Goal: Feedback & Contribution: Leave review/rating

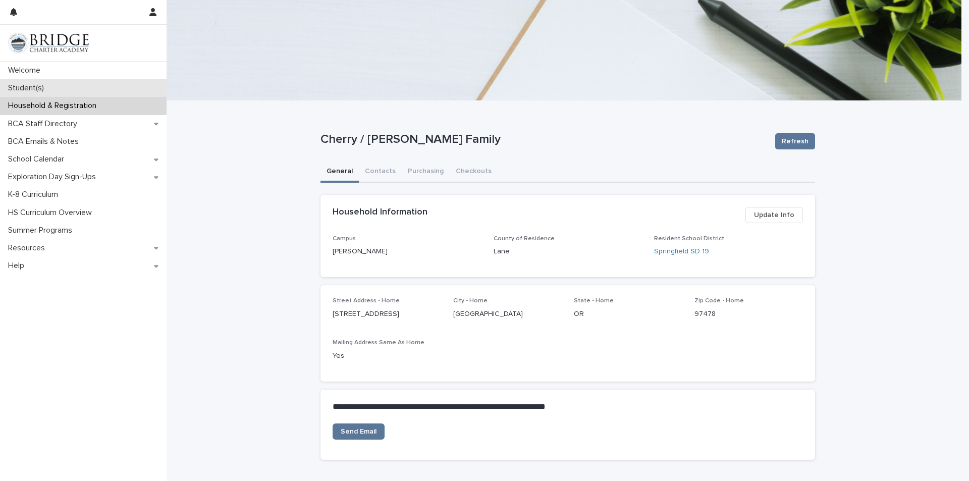
click at [33, 85] on p "Student(s)" at bounding box center [28, 88] width 48 height 10
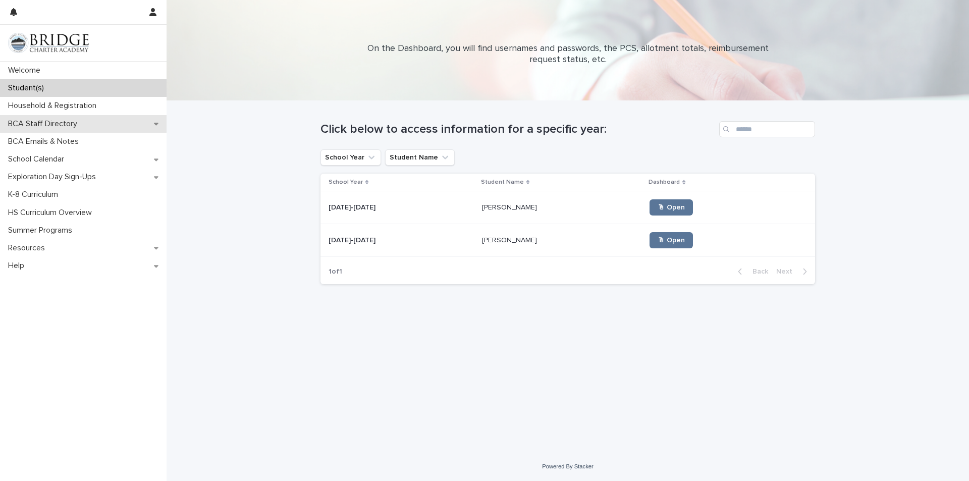
click at [91, 130] on div "BCA Staff Directory" at bounding box center [83, 124] width 167 height 18
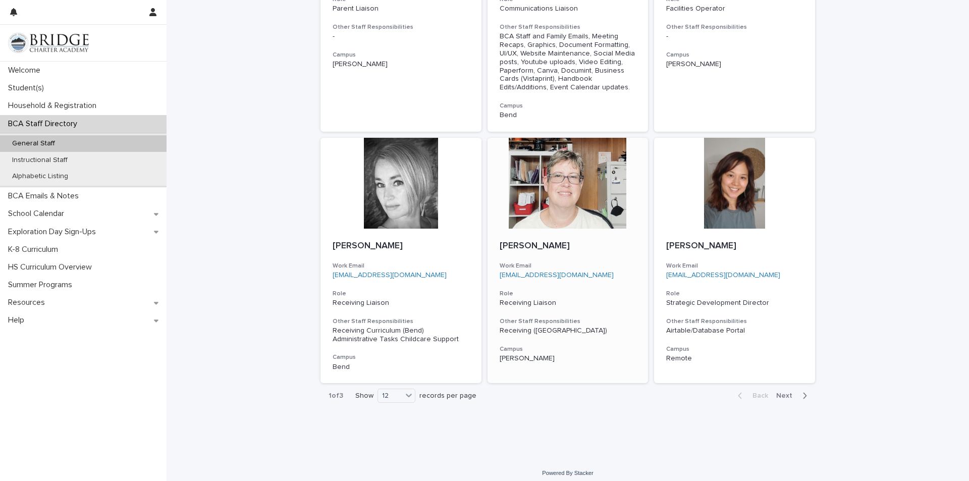
scroll to position [782, 0]
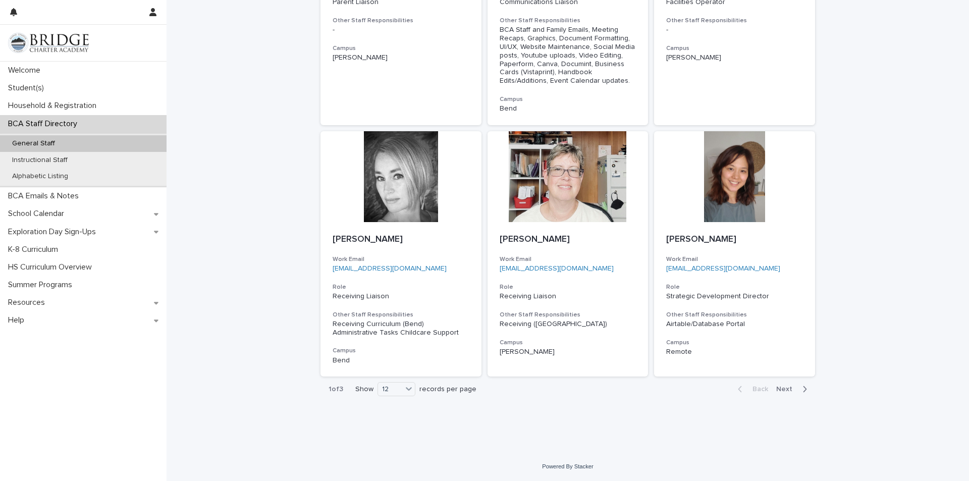
click at [785, 388] on span "Next" at bounding box center [787, 389] width 22 height 7
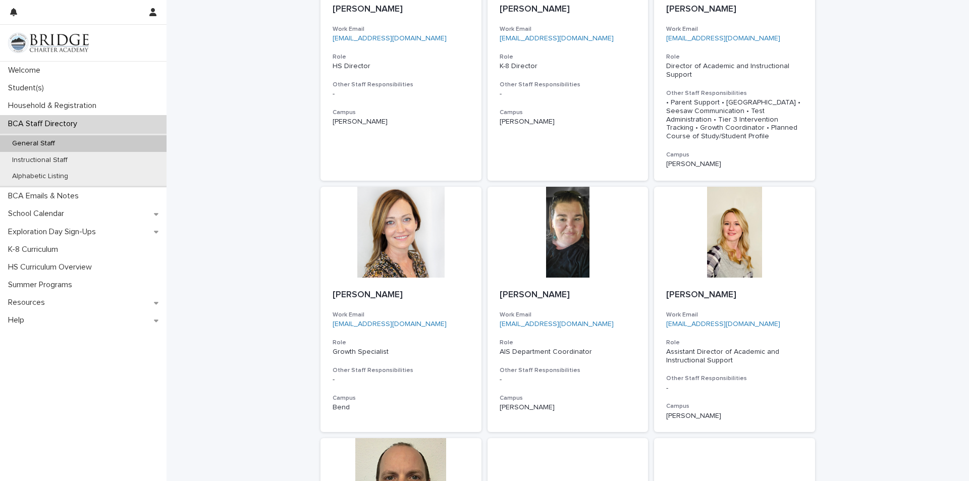
scroll to position [512, 0]
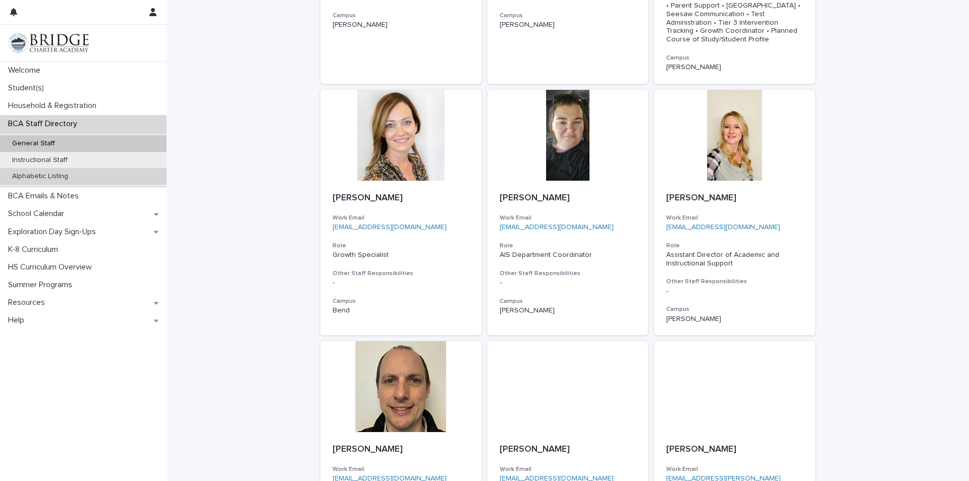
click at [73, 170] on div "Alphabetic Listing" at bounding box center [83, 176] width 167 height 17
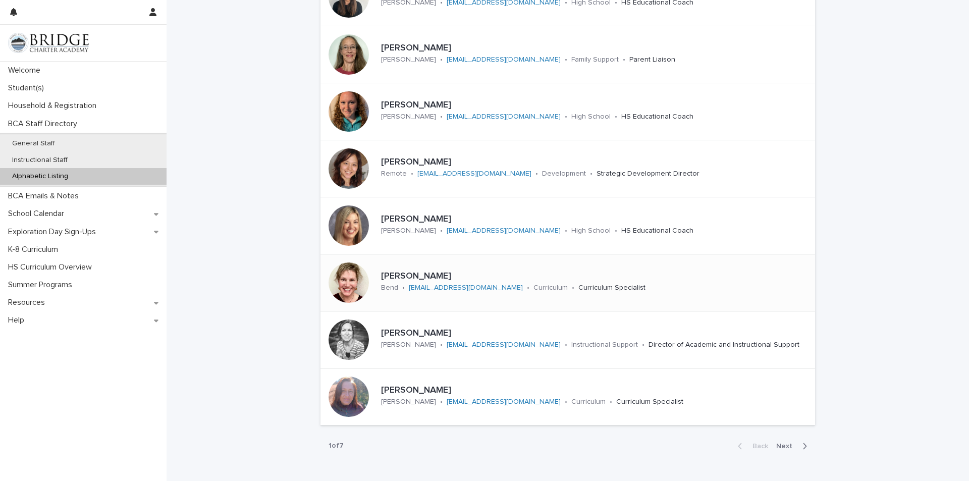
scroll to position [252, 0]
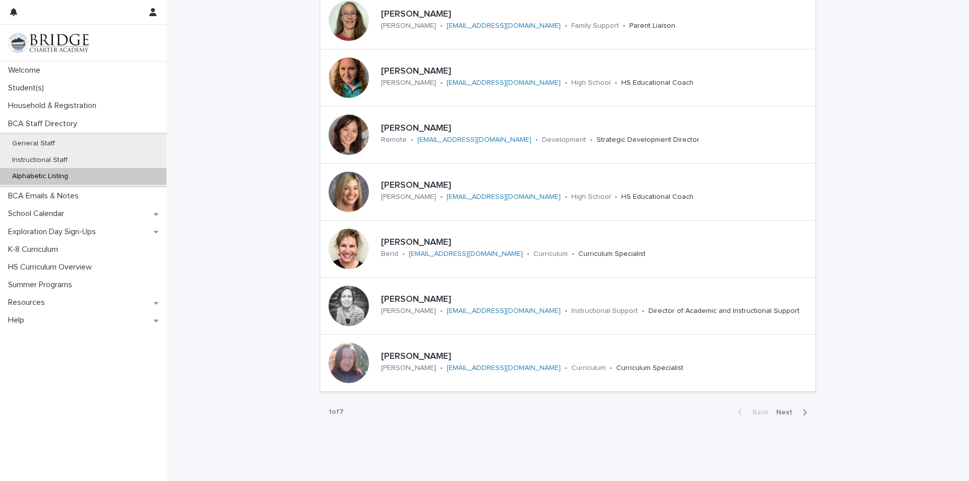
click at [778, 412] on span "Next" at bounding box center [787, 412] width 22 height 7
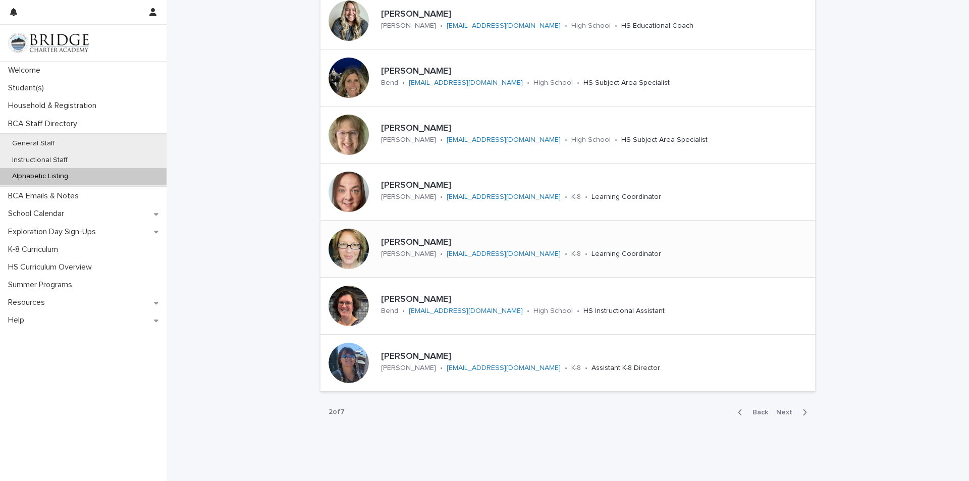
scroll to position [276, 0]
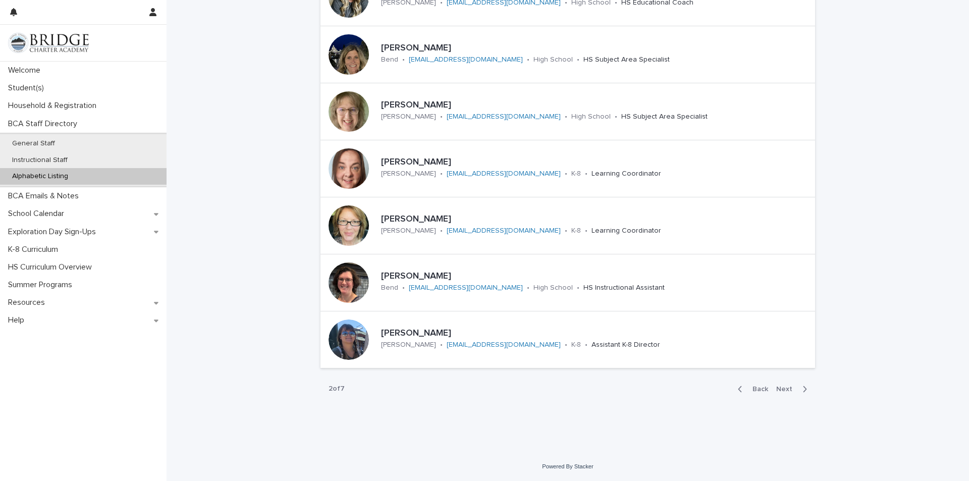
click at [755, 393] on button "Back" at bounding box center [751, 389] width 42 height 9
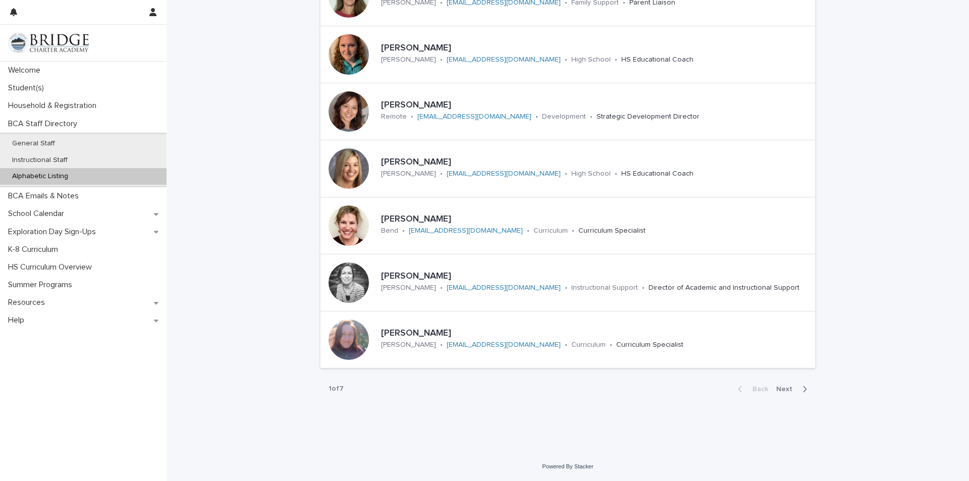
click at [790, 388] on span "Next" at bounding box center [787, 389] width 22 height 7
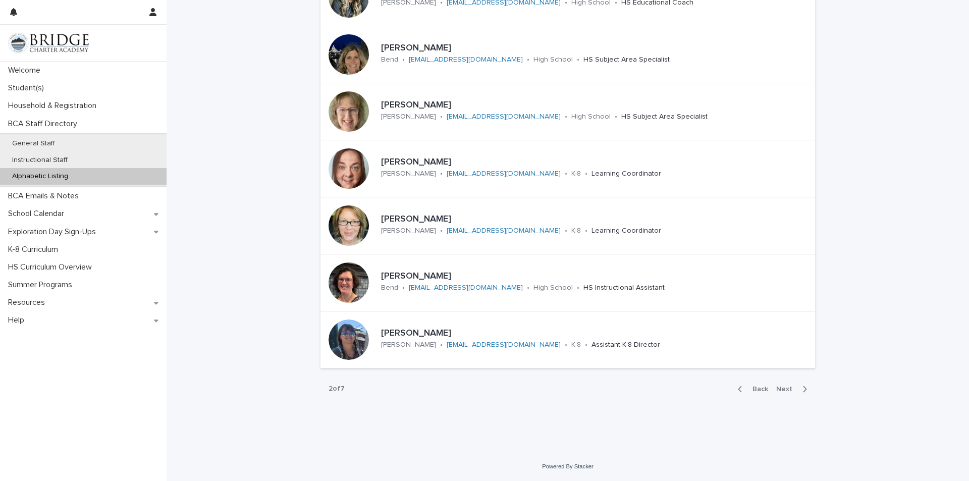
click at [790, 388] on span "Next" at bounding box center [787, 389] width 22 height 7
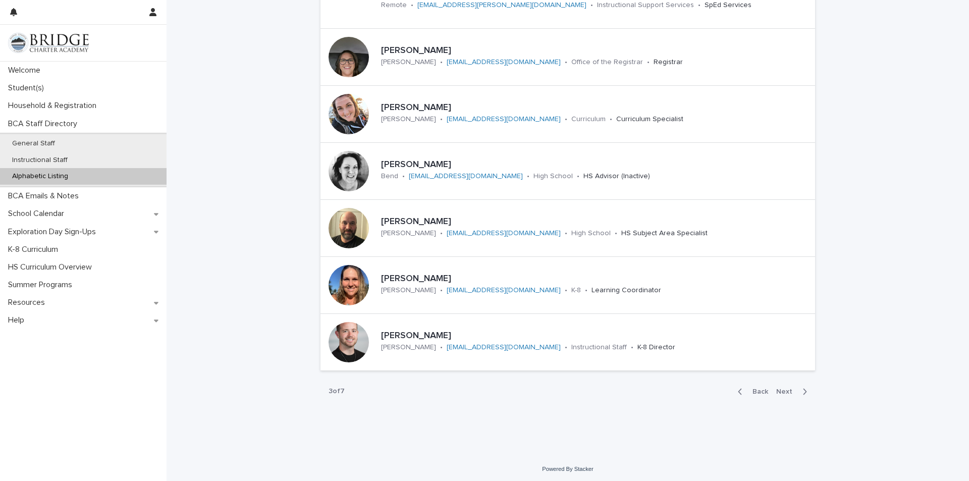
scroll to position [276, 0]
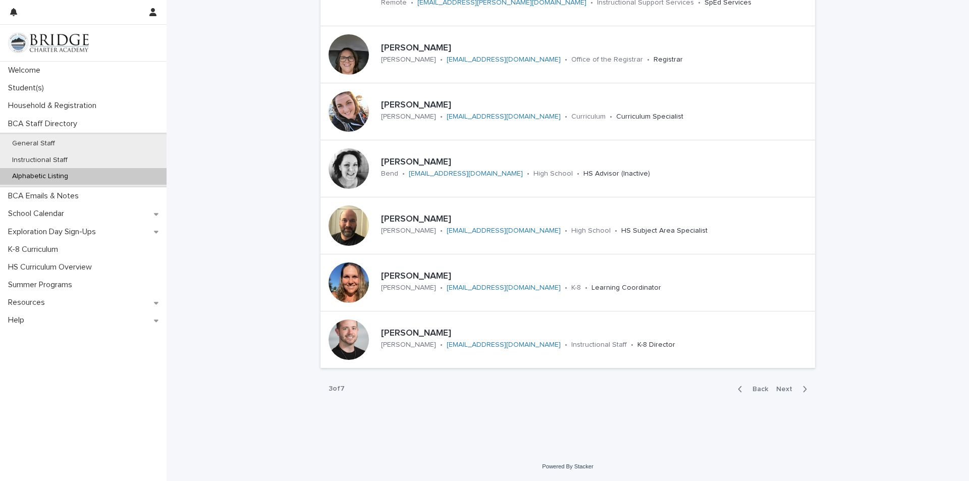
click at [779, 386] on span "Next" at bounding box center [787, 389] width 22 height 7
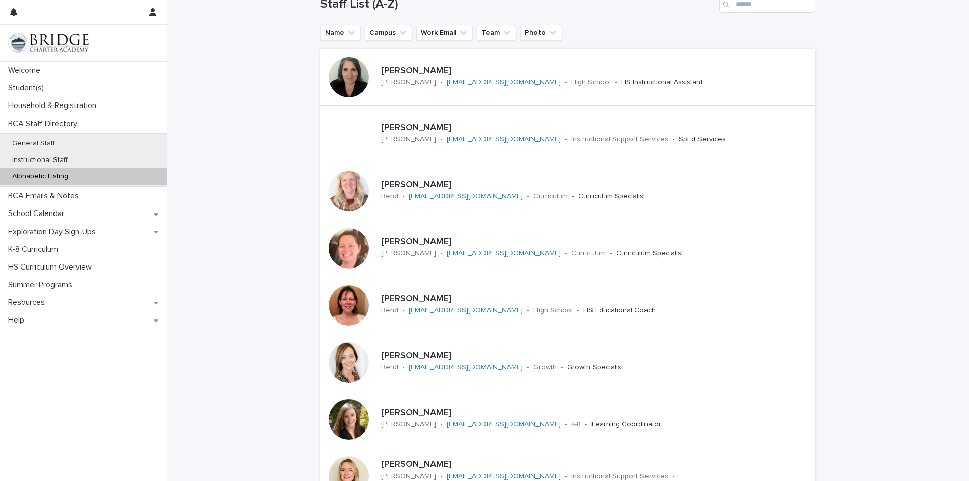
scroll to position [23, 0]
click at [382, 187] on p "[PERSON_NAME]" at bounding box center [548, 186] width 335 height 11
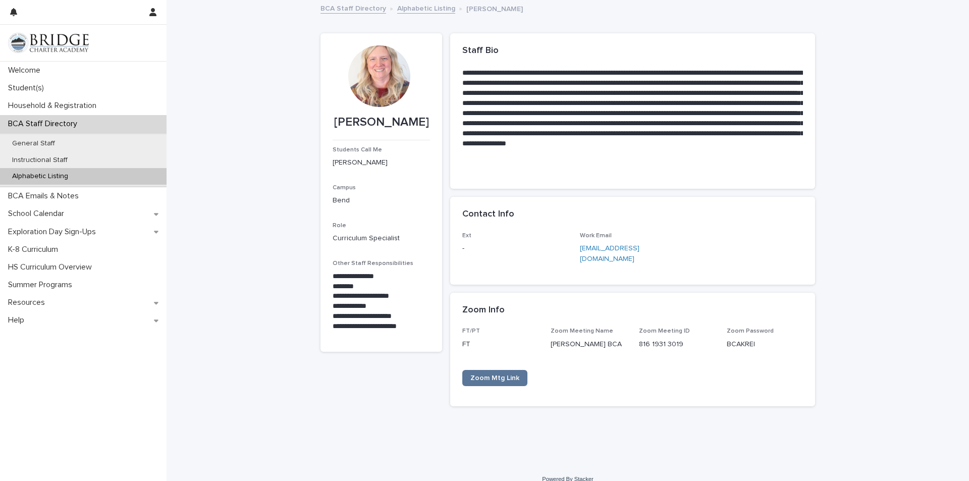
click at [410, 13] on link "Alphabetic Listing" at bounding box center [426, 8] width 58 height 12
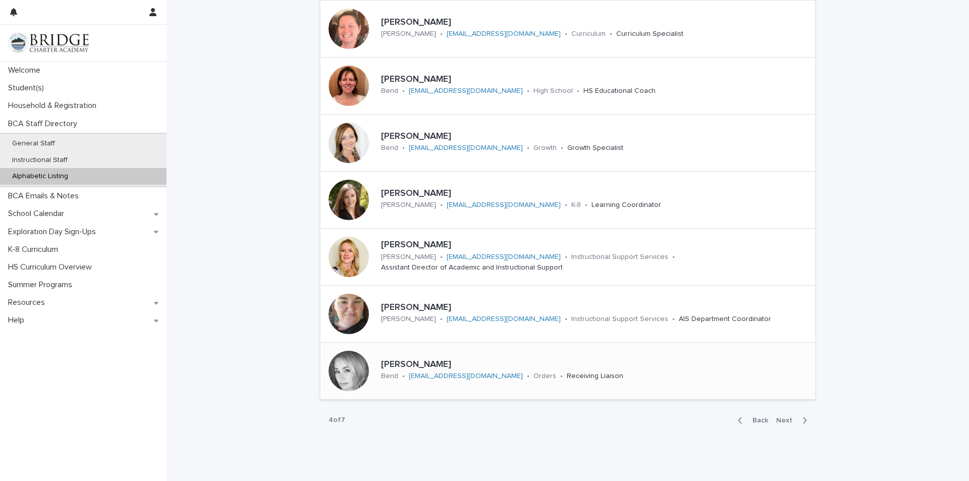
scroll to position [252, 0]
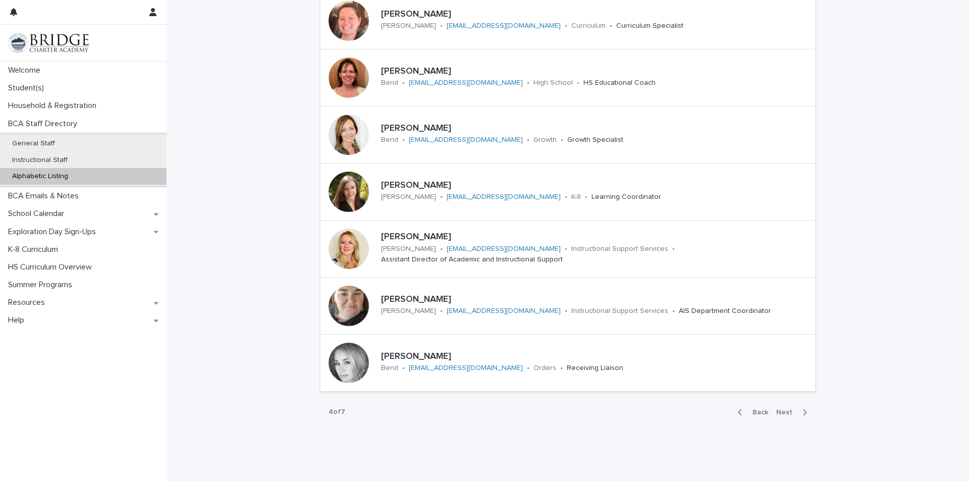
click at [784, 416] on button "Next" at bounding box center [793, 412] width 43 height 9
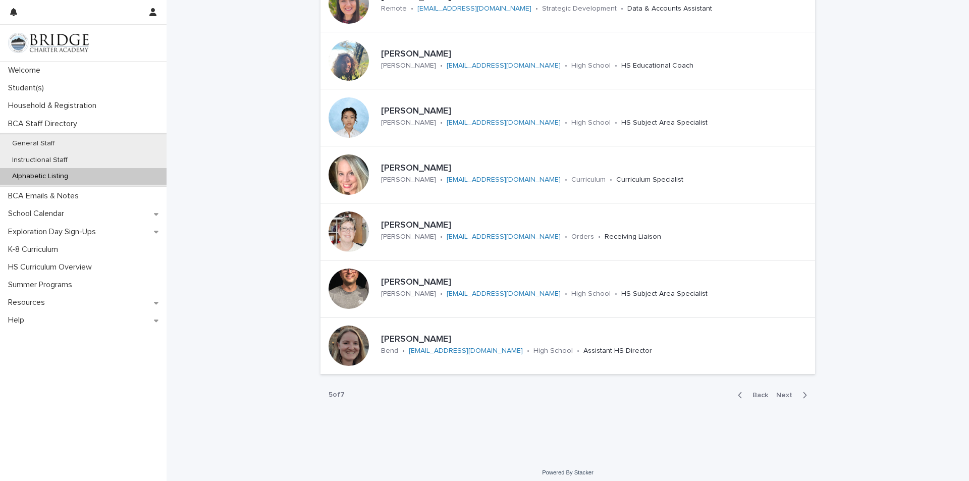
scroll to position [276, 0]
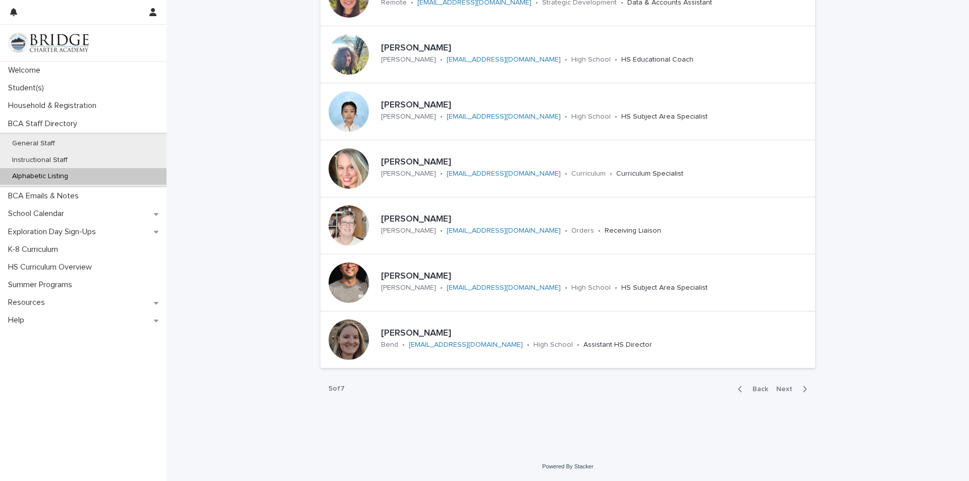
click at [784, 386] on span "Next" at bounding box center [787, 389] width 22 height 7
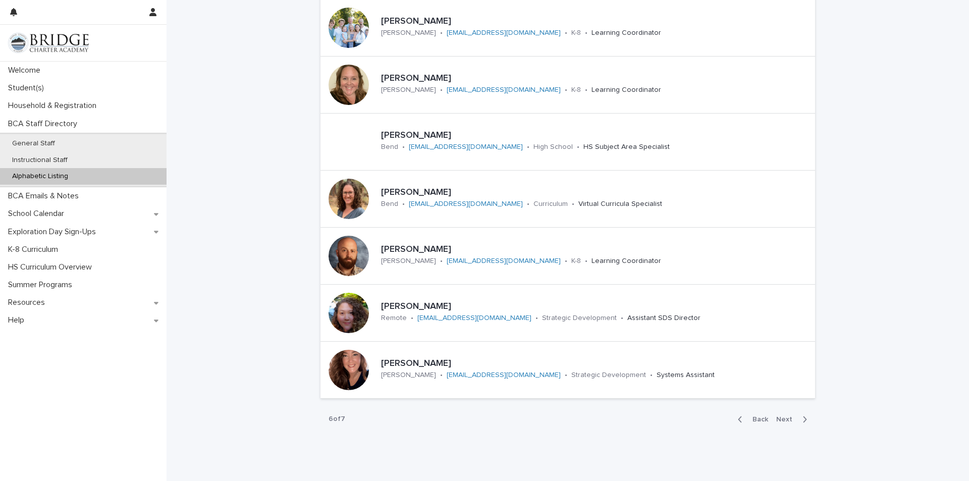
scroll to position [252, 0]
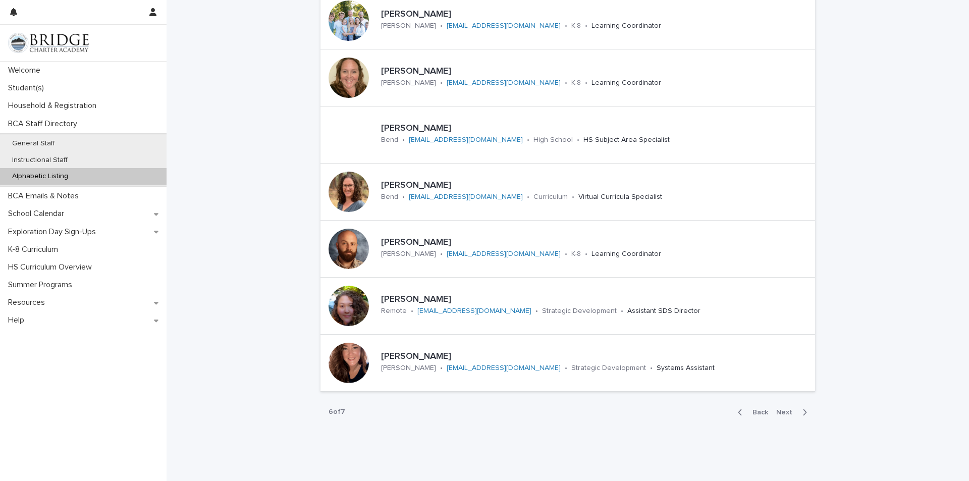
click at [783, 414] on span "Next" at bounding box center [787, 412] width 22 height 7
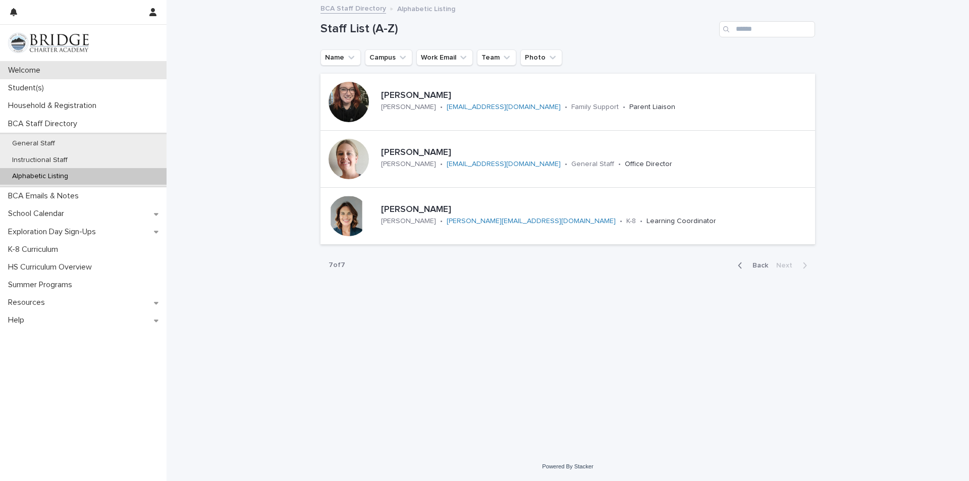
click at [31, 66] on p "Welcome" at bounding box center [26, 71] width 44 height 10
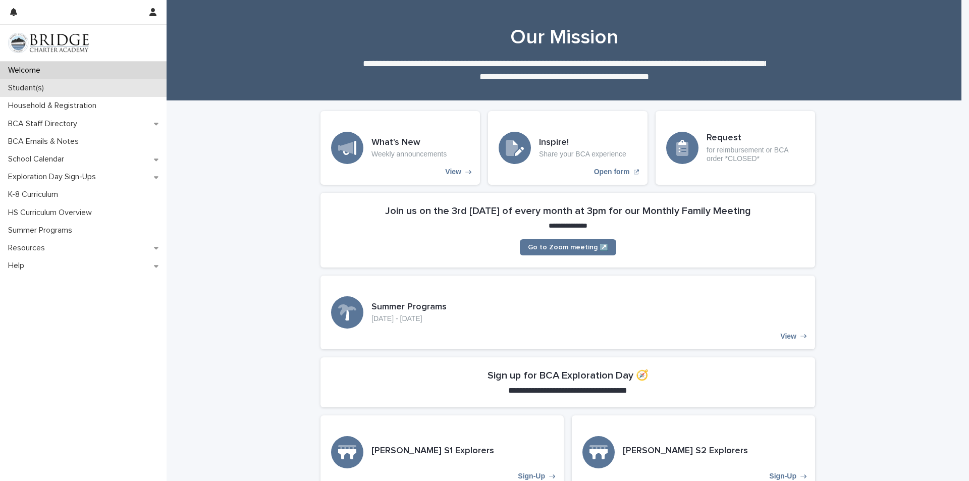
click at [44, 90] on p "Student(s)" at bounding box center [28, 88] width 48 height 10
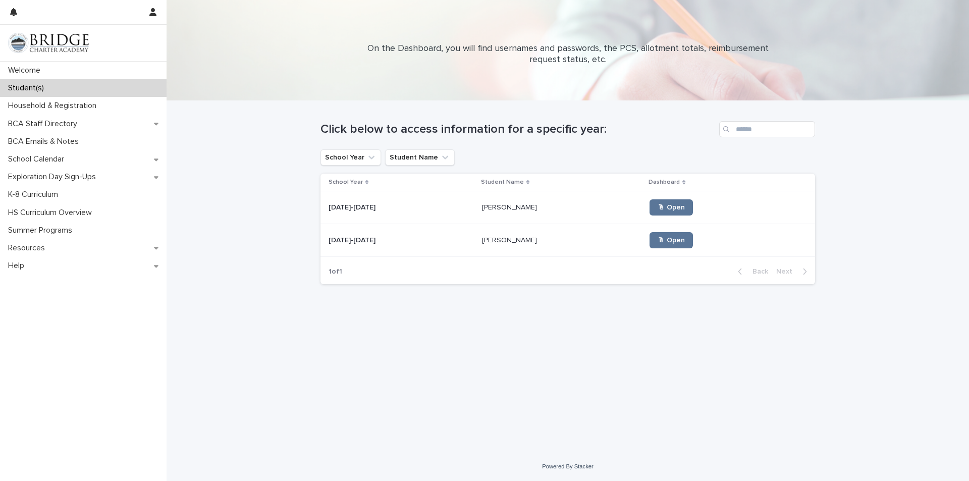
click at [443, 212] on div "[DATE]-[DATE] [DATE]-[DATE]" at bounding box center [401, 207] width 145 height 17
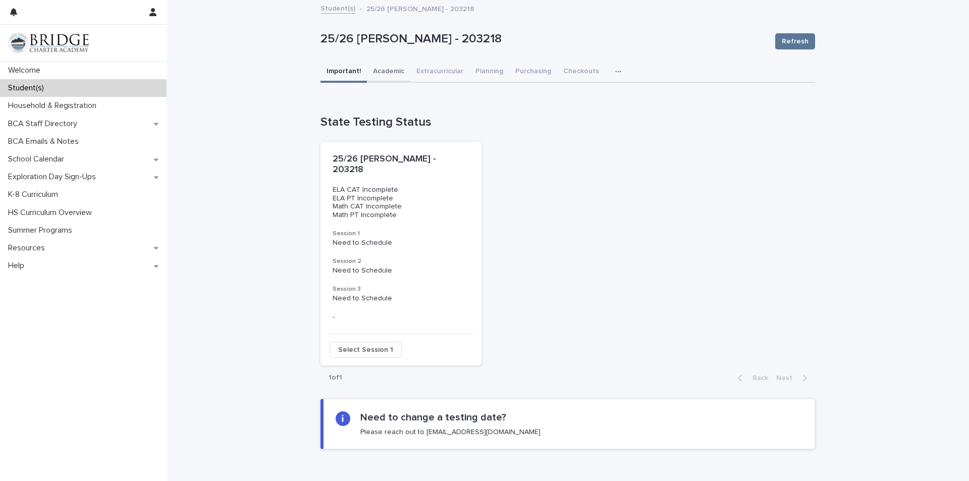
click at [393, 71] on button "Academic" at bounding box center [388, 72] width 43 height 21
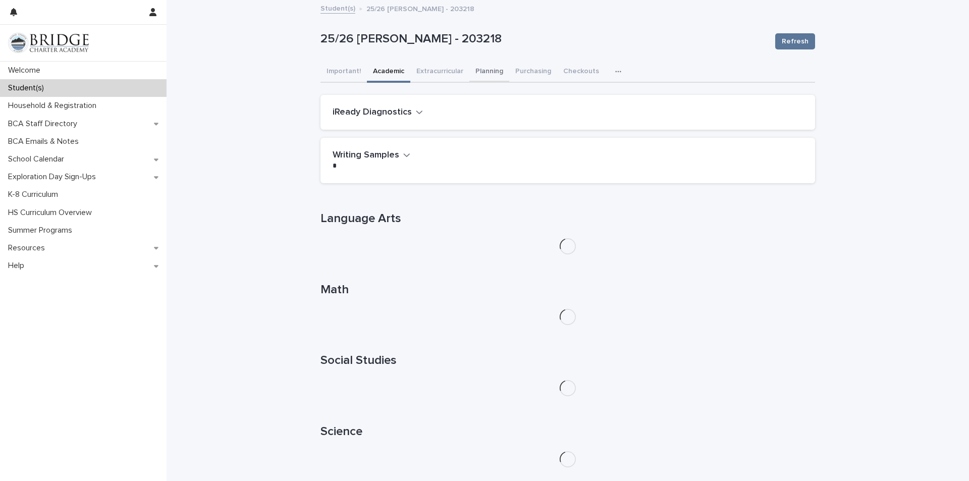
click at [488, 71] on button "Planning" at bounding box center [489, 72] width 40 height 21
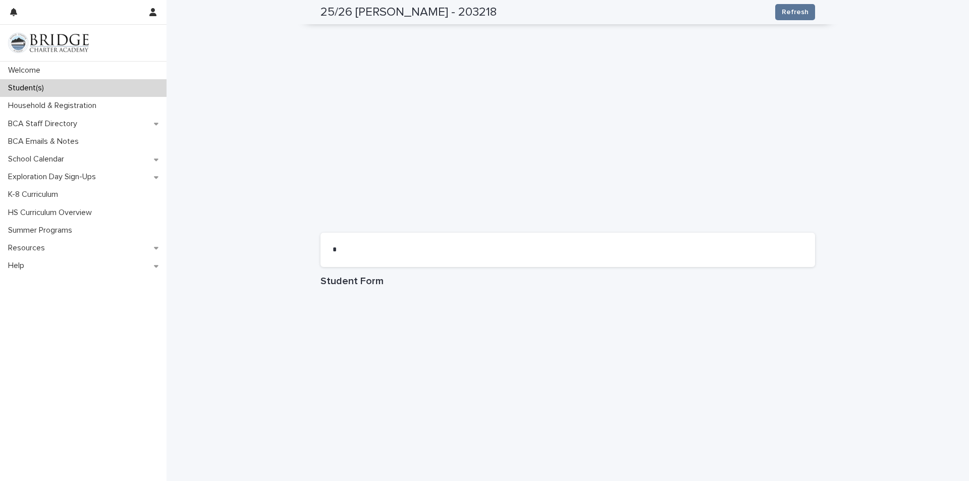
scroll to position [1142, 0]
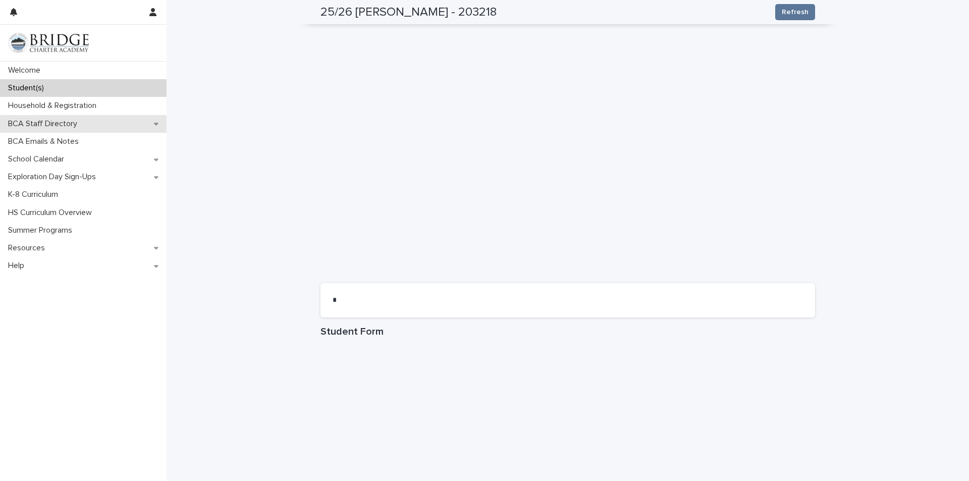
click at [74, 125] on p "BCA Staff Directory" at bounding box center [44, 124] width 81 height 10
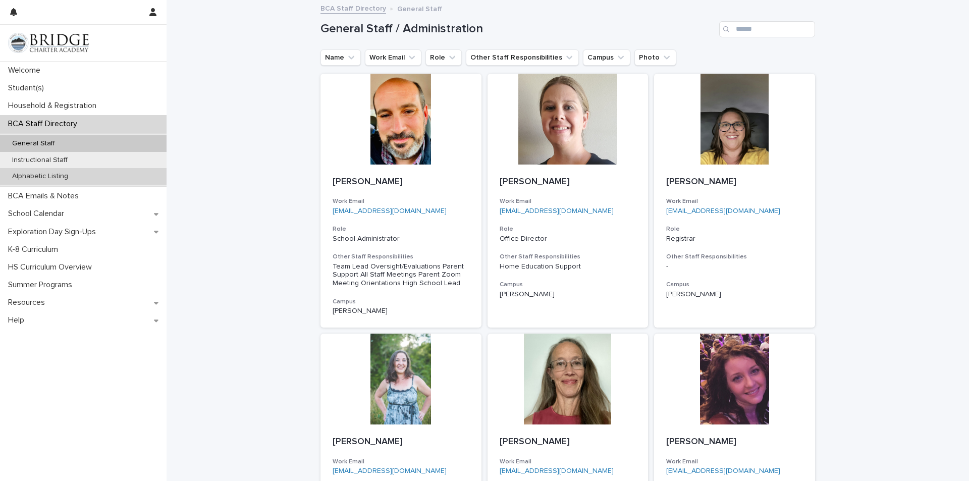
click at [62, 177] on p "Alphabetic Listing" at bounding box center [40, 176] width 72 height 9
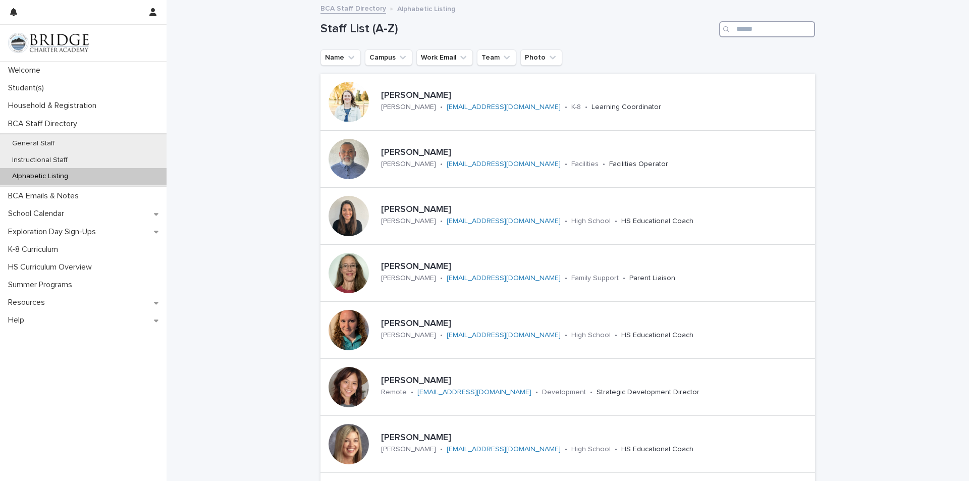
click at [752, 30] on input "Search" at bounding box center [767, 29] width 96 height 16
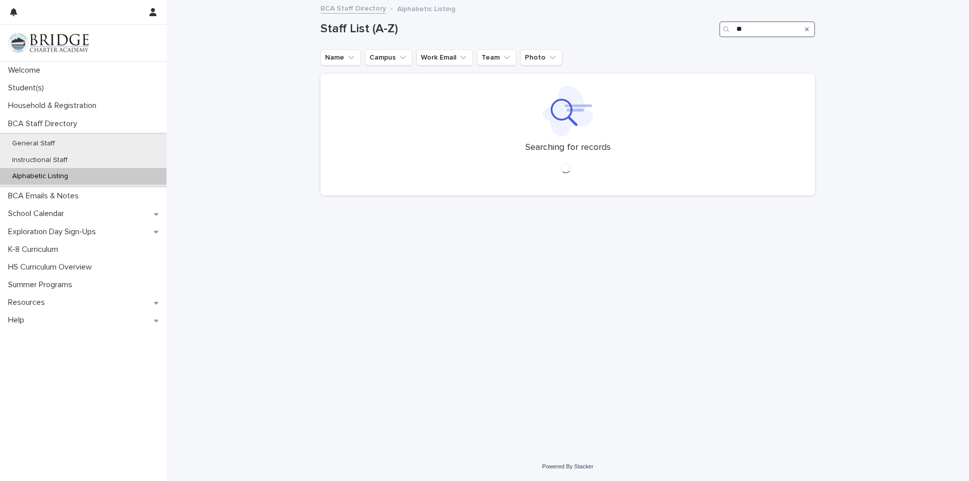
type input "*"
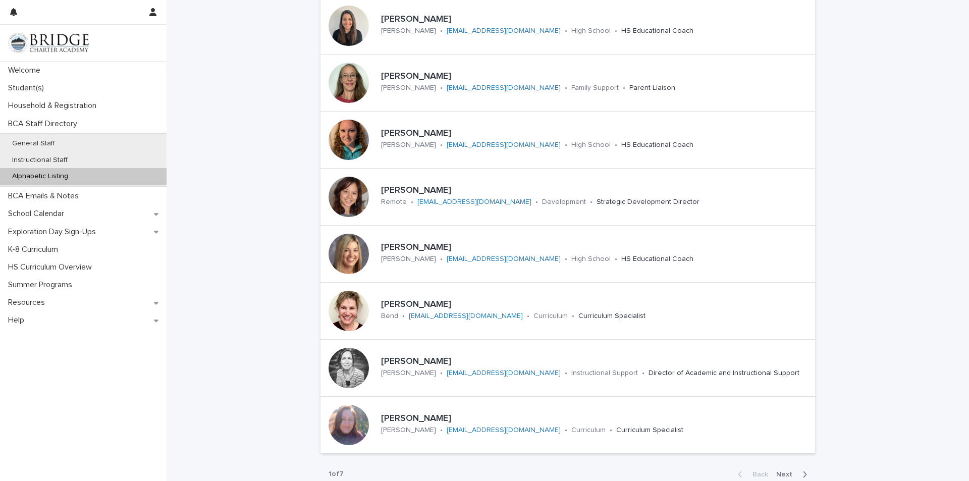
scroll to position [276, 0]
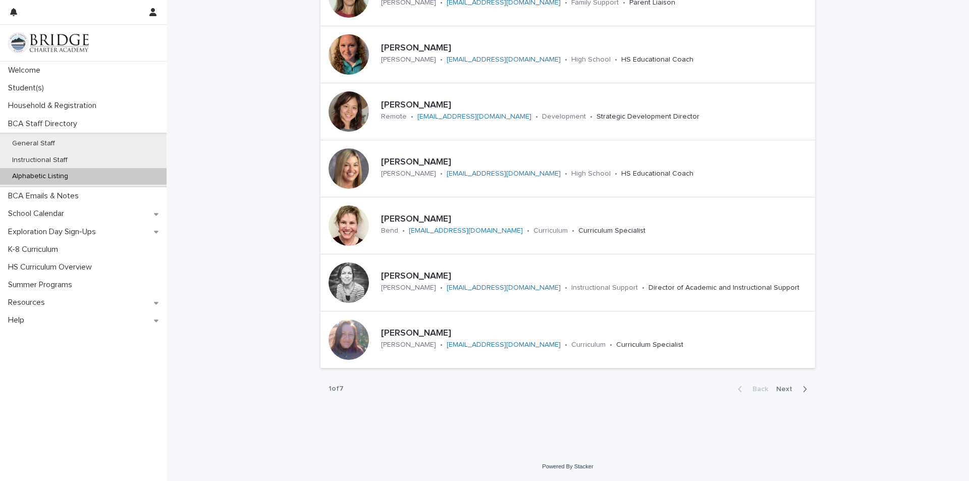
click at [780, 388] on span "Next" at bounding box center [787, 389] width 22 height 7
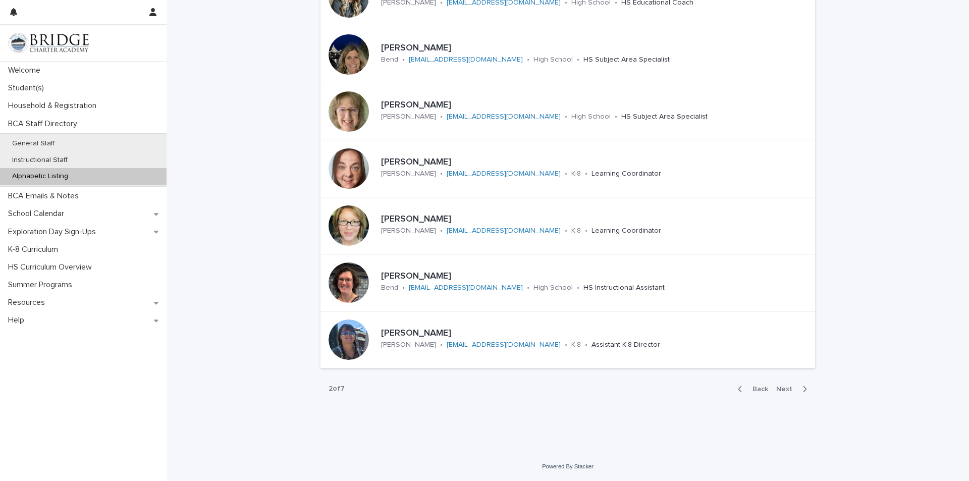
click at [779, 393] on button "Next" at bounding box center [793, 389] width 43 height 9
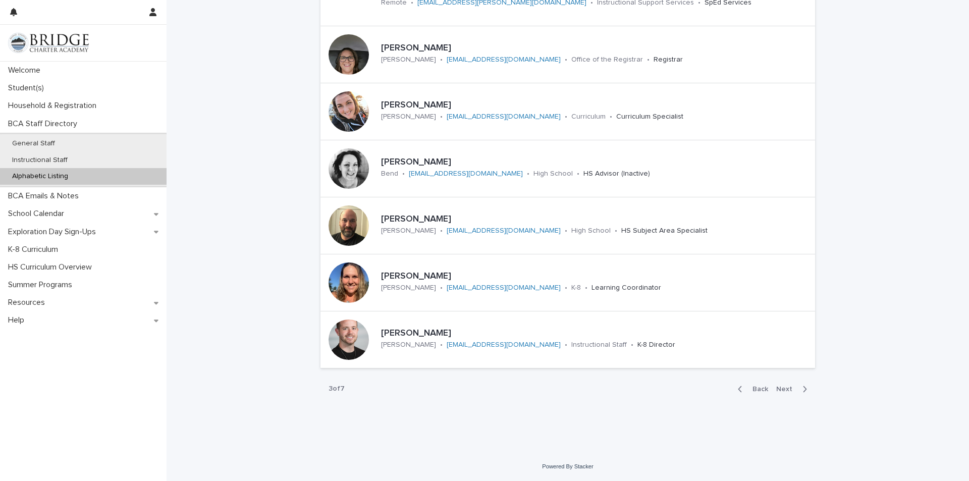
click at [792, 387] on span "Next" at bounding box center [787, 389] width 22 height 7
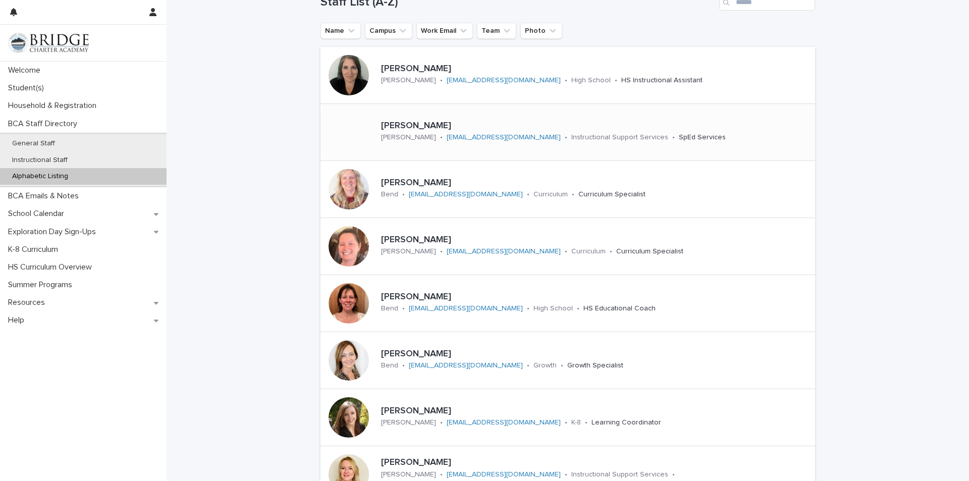
scroll to position [23, 0]
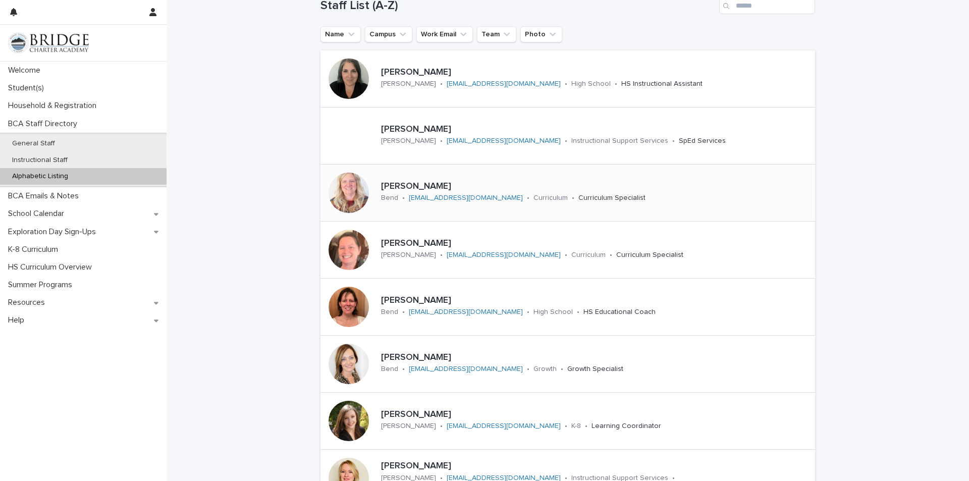
click at [402, 187] on p "[PERSON_NAME]" at bounding box center [548, 186] width 335 height 11
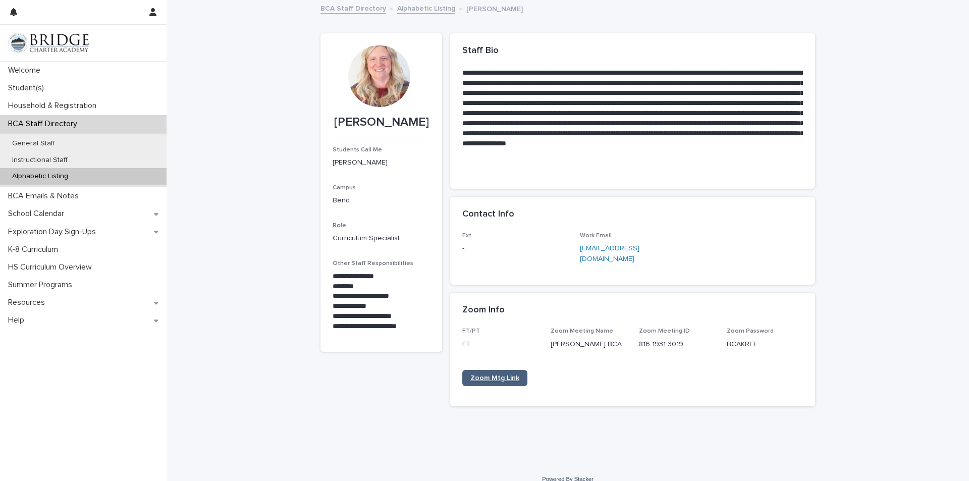
click at [499, 370] on link "Zoom Mtg Link" at bounding box center [494, 378] width 65 height 16
click at [34, 89] on p "Student(s)" at bounding box center [28, 88] width 48 height 10
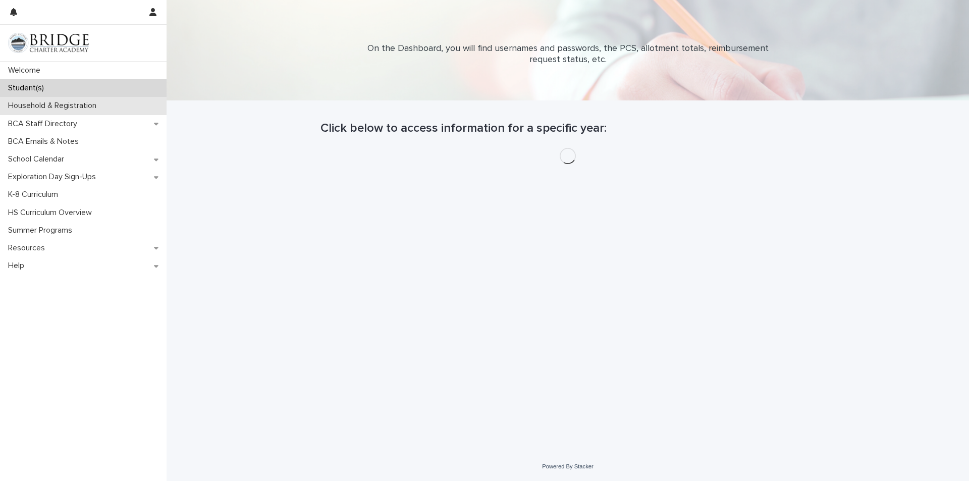
click at [84, 106] on p "Household & Registration" at bounding box center [54, 106] width 100 height 10
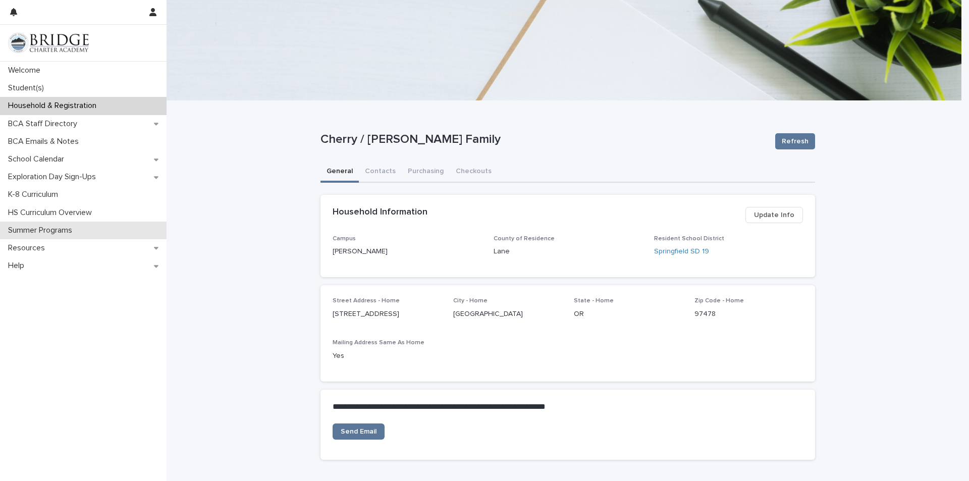
click at [49, 229] on p "Summer Programs" at bounding box center [42, 231] width 76 height 10
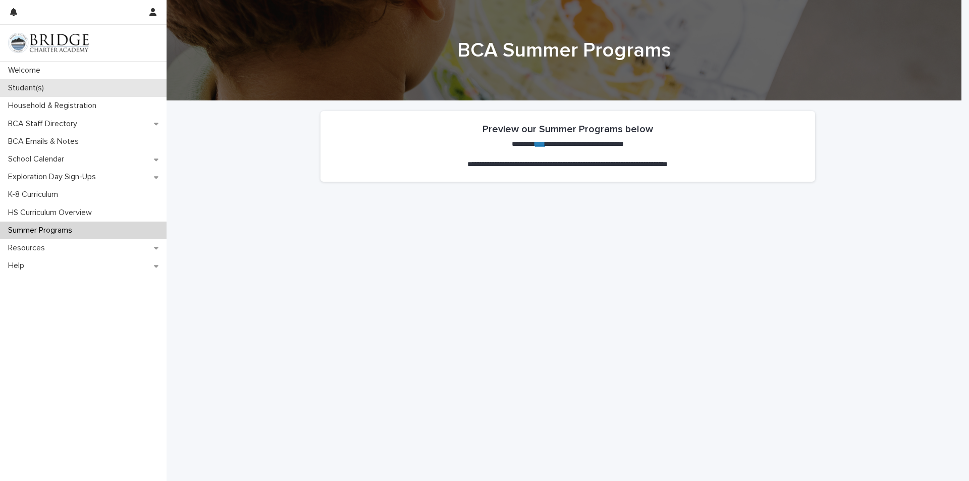
click at [36, 88] on p "Student(s)" at bounding box center [28, 88] width 48 height 10
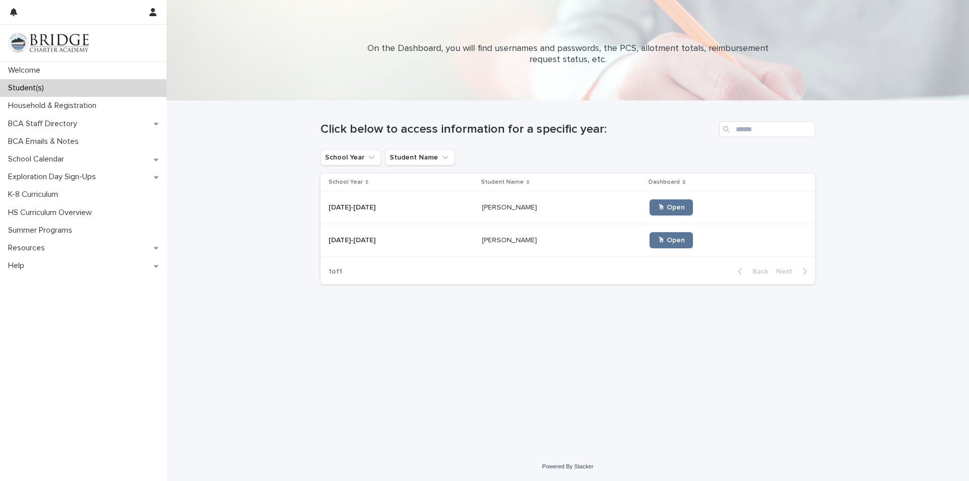
click at [501, 206] on p "[PERSON_NAME]" at bounding box center [510, 206] width 57 height 11
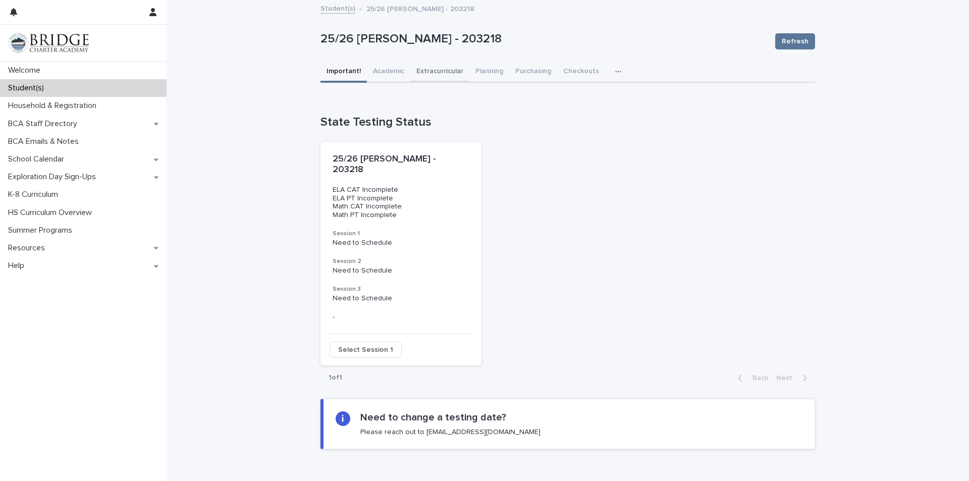
click at [439, 68] on button "Extracurricular" at bounding box center [439, 72] width 59 height 21
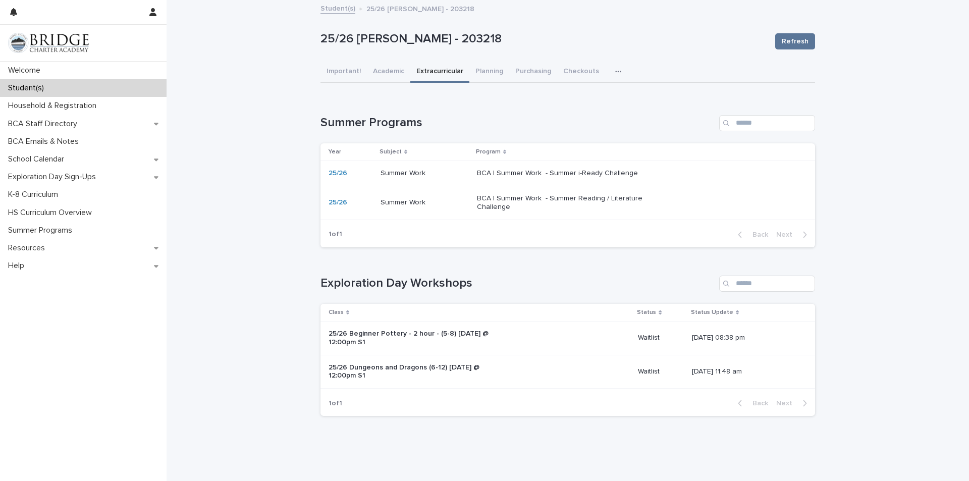
click at [465, 172] on td "Summer Work Summer Work" at bounding box center [425, 173] width 96 height 25
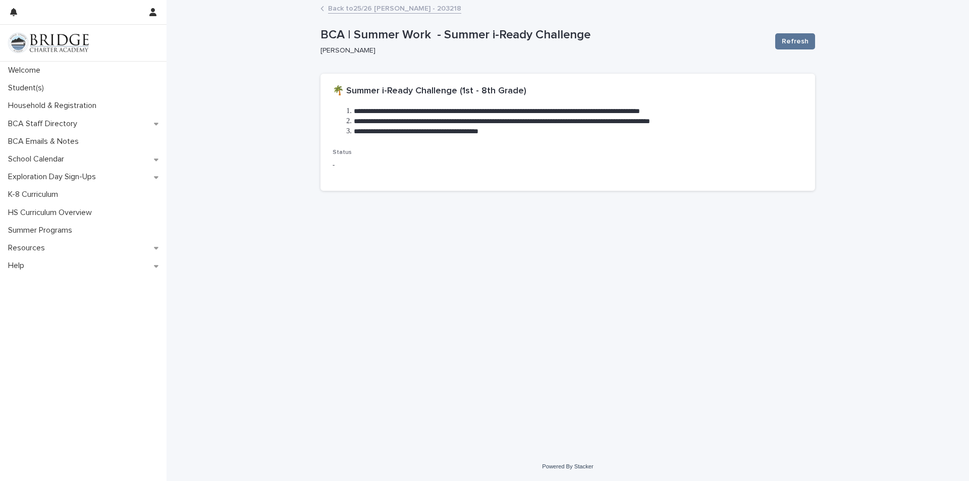
click at [422, 8] on link "Back to 25/26 [PERSON_NAME] - 203218" at bounding box center [394, 8] width 133 height 12
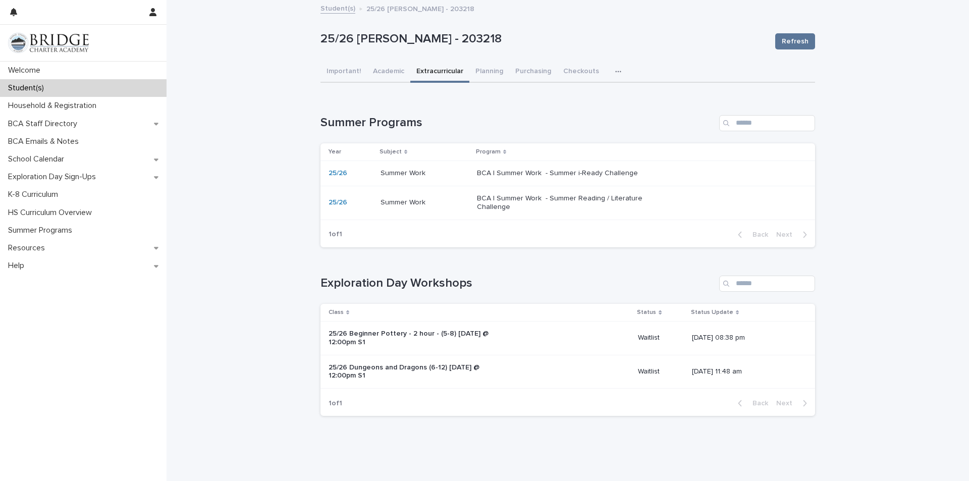
click at [453, 212] on td "Summer Work Summer Work" at bounding box center [425, 203] width 96 height 34
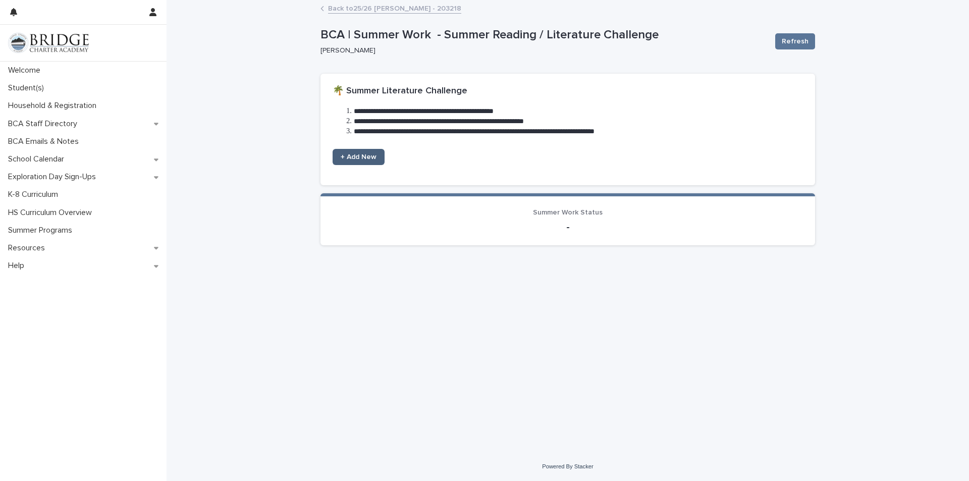
click at [361, 154] on span "+ Add New" at bounding box center [359, 156] width 36 height 7
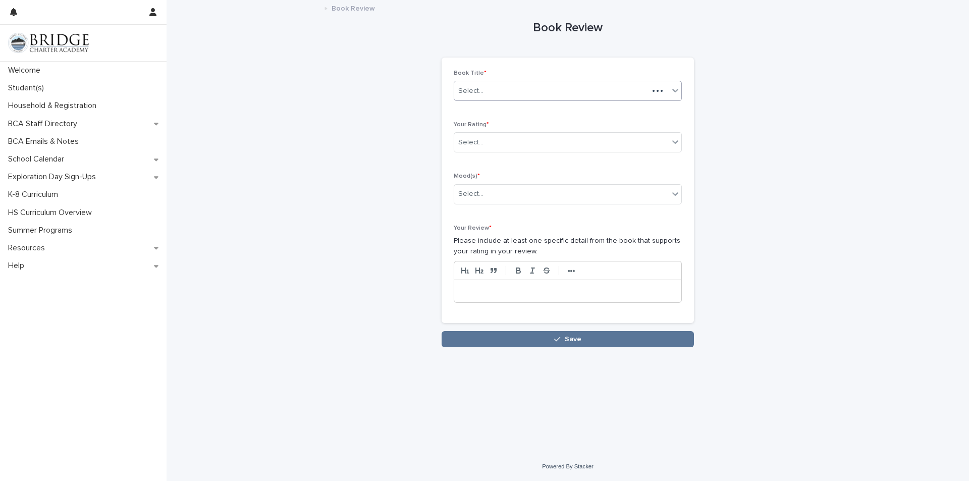
click at [499, 89] on div "Select..." at bounding box center [551, 91] width 194 height 17
type input "******"
click at [471, 110] on div "Eragon" at bounding box center [567, 110] width 227 height 18
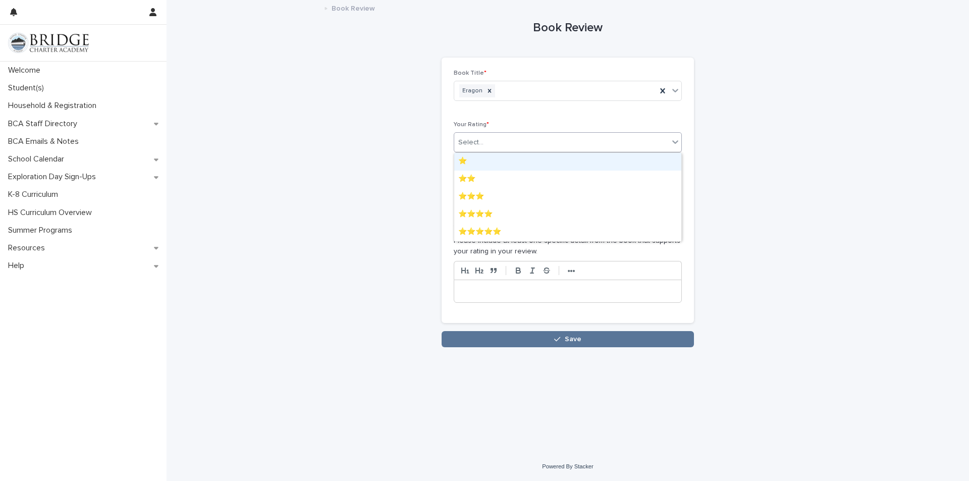
drag, startPoint x: 495, startPoint y: 147, endPoint x: 484, endPoint y: 148, distance: 11.6
click at [492, 148] on div "Select..." at bounding box center [561, 142] width 215 height 17
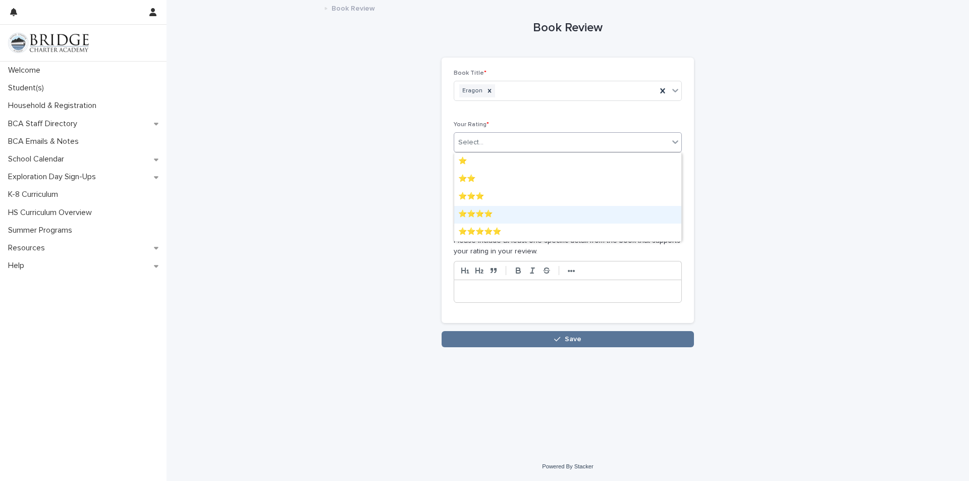
click at [477, 208] on div "⭐⭐⭐⭐" at bounding box center [567, 215] width 227 height 18
click at [486, 191] on div "Select..." at bounding box center [561, 194] width 215 height 17
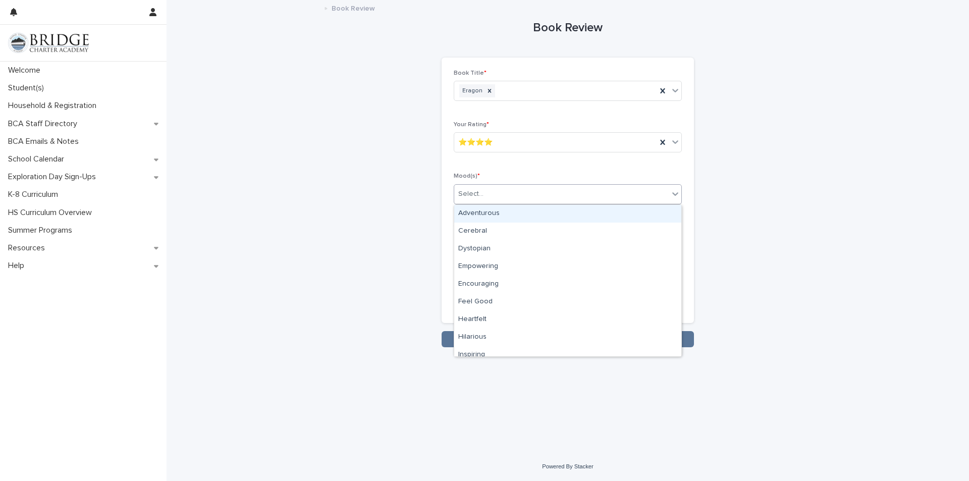
click at [485, 214] on div "Adventurous" at bounding box center [567, 214] width 227 height 18
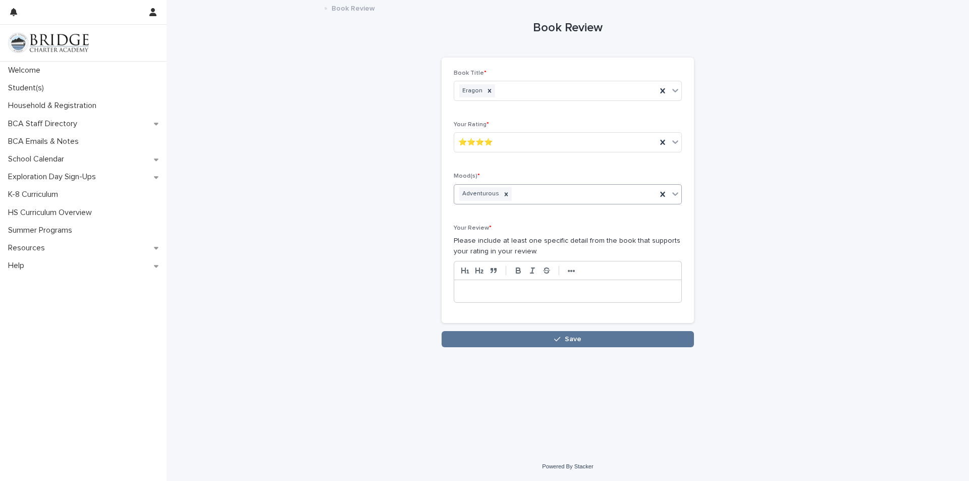
click at [485, 289] on p at bounding box center [568, 291] width 212 height 10
click at [576, 293] on p "**********" at bounding box center [568, 291] width 212 height 10
click at [661, 297] on div "**********" at bounding box center [567, 291] width 227 height 22
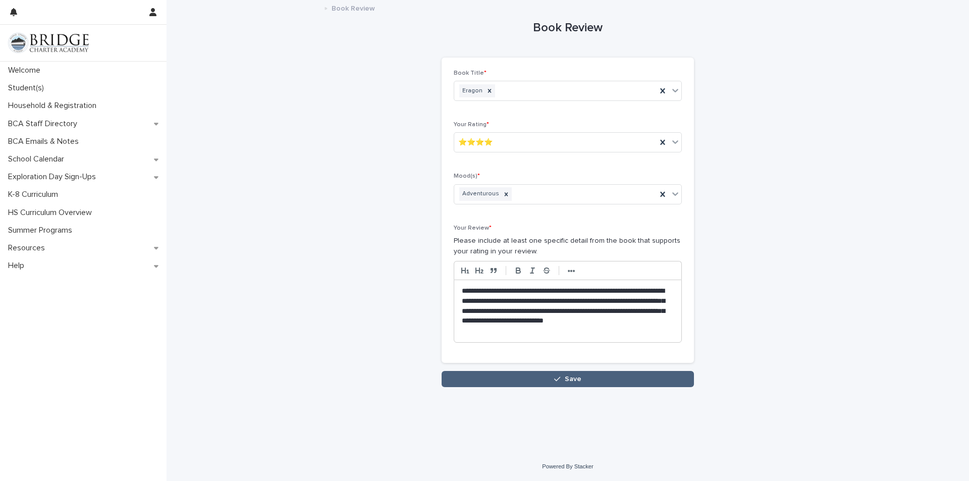
click at [551, 375] on button "Save" at bounding box center [568, 379] width 252 height 16
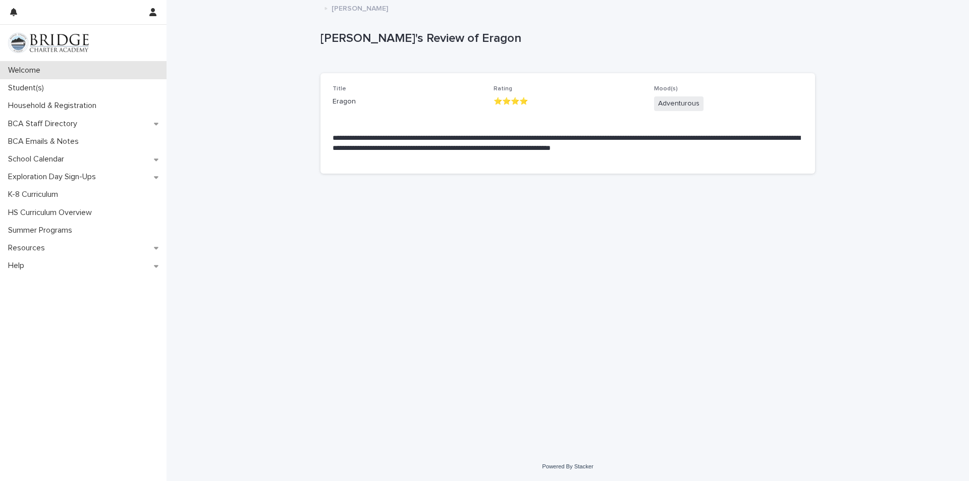
click at [55, 69] on div "Welcome" at bounding box center [83, 71] width 167 height 18
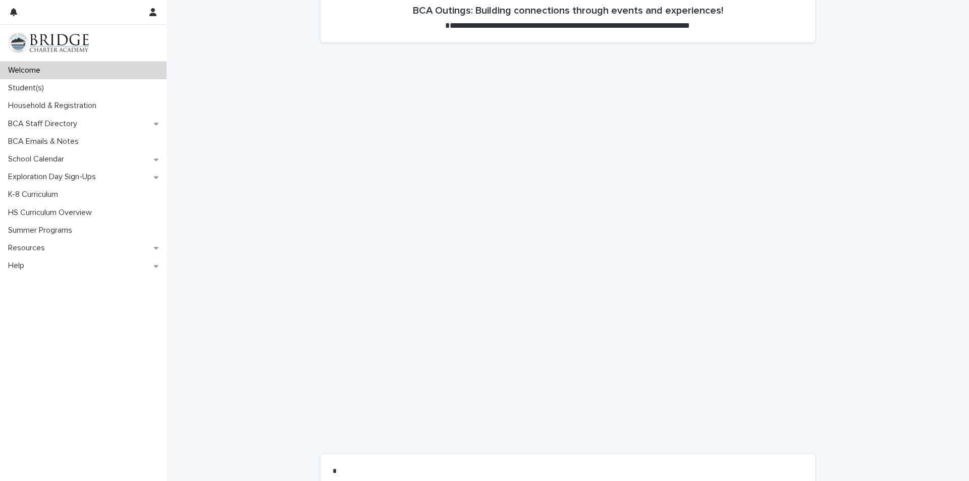
scroll to position [555, 0]
